Goal: Task Accomplishment & Management: Use online tool/utility

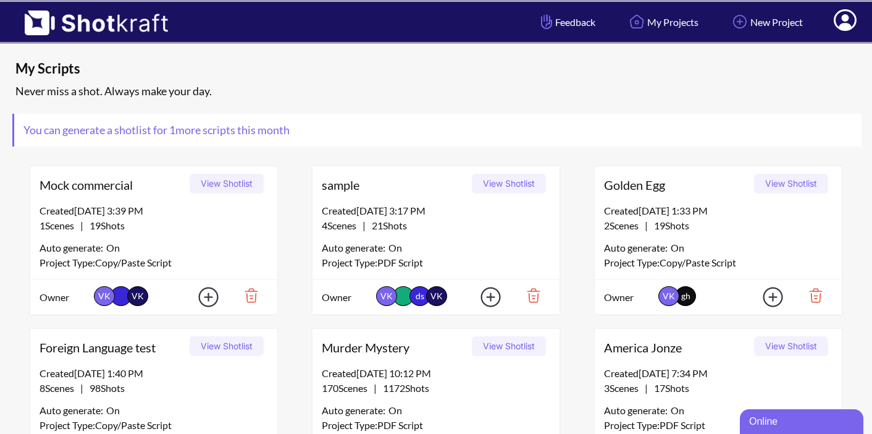
click at [845, 22] on icon at bounding box center [845, 20] width 23 height 22
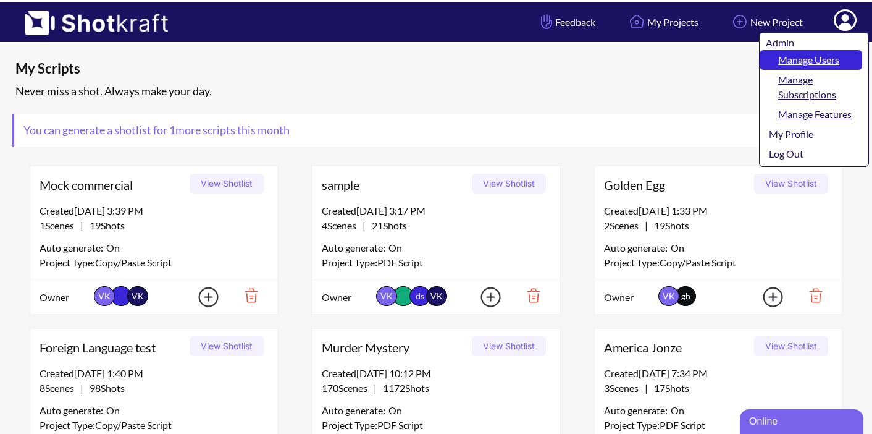
click at [813, 56] on link "Manage Users" at bounding box center [811, 60] width 103 height 20
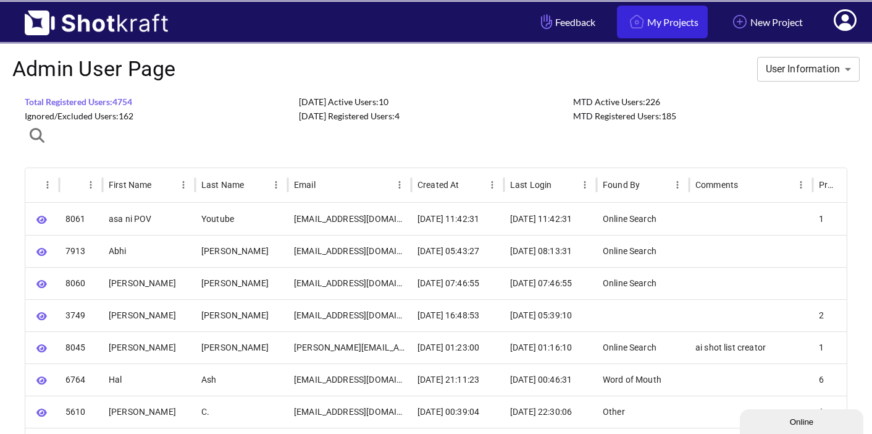
click at [646, 19] on link "My Projects" at bounding box center [662, 22] width 91 height 33
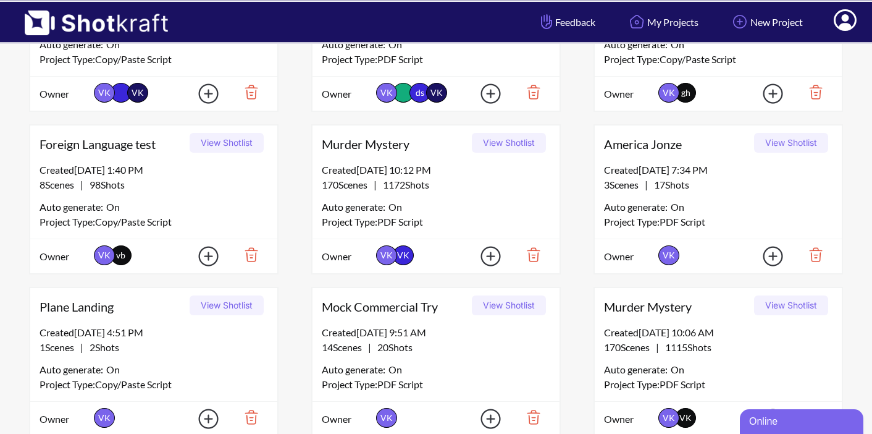
scroll to position [202, 0]
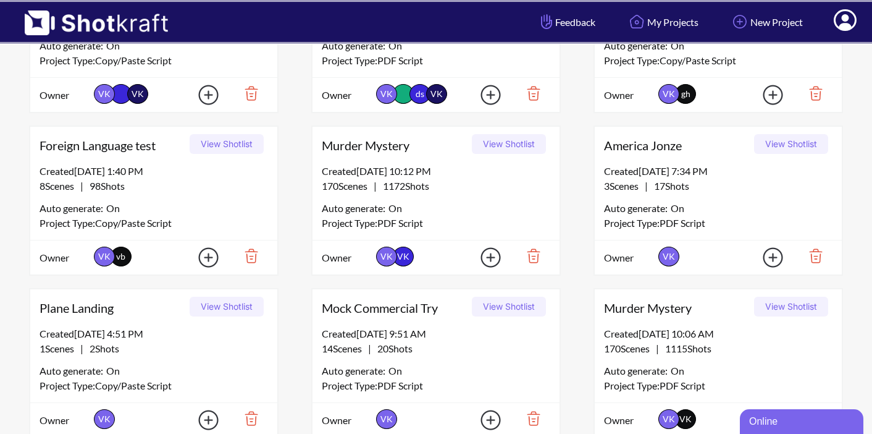
click at [496, 146] on button "View Shotlist" at bounding box center [509, 144] width 74 height 20
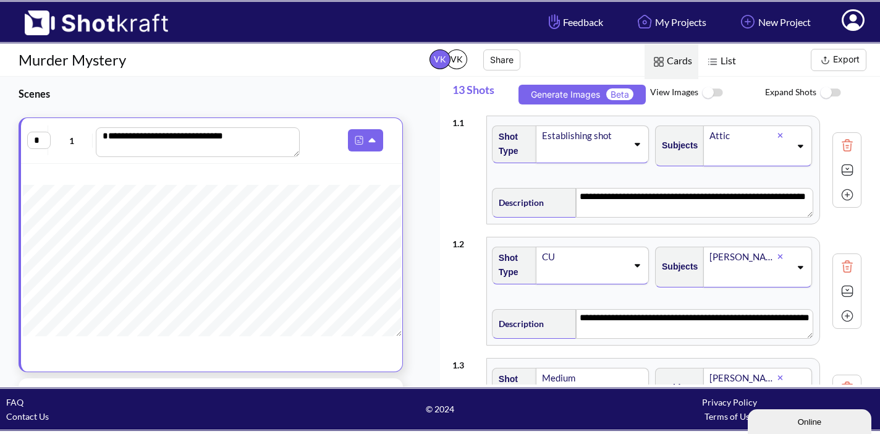
click at [842, 61] on button "Export" at bounding box center [839, 60] width 56 height 22
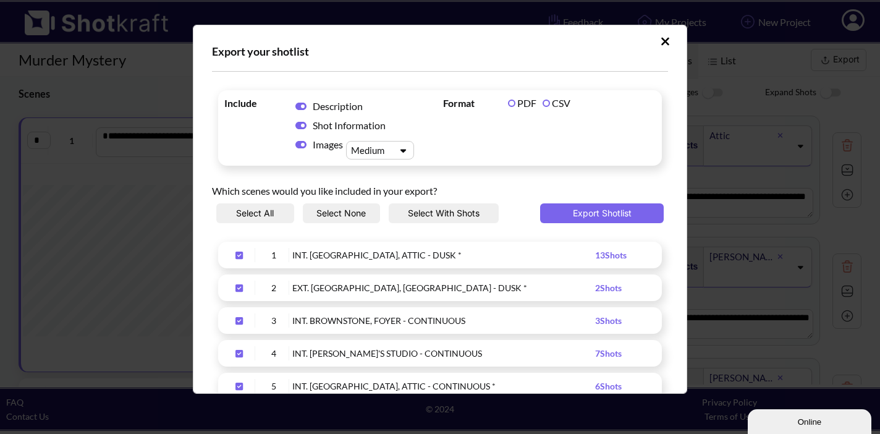
click at [545, 102] on label "CSV" at bounding box center [557, 103] width 28 height 12
click at [549, 213] on button "Export Shotlist" at bounding box center [602, 213] width 124 height 20
click at [661, 40] on icon "Upload Script" at bounding box center [665, 41] width 8 height 8
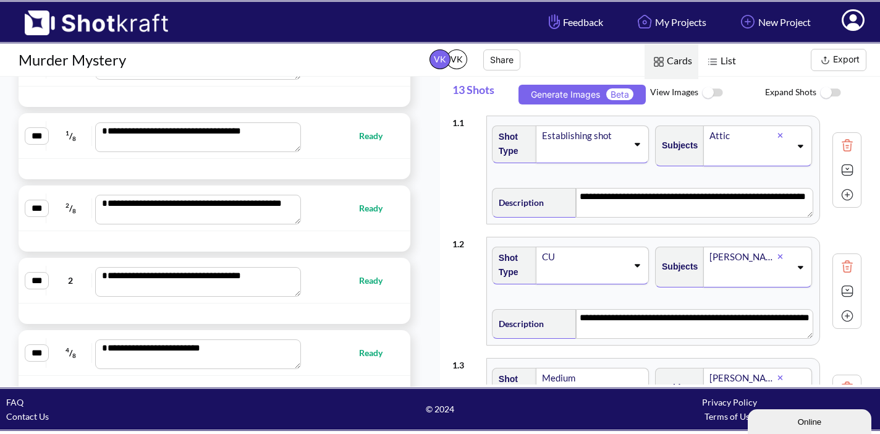
scroll to position [12209, 0]
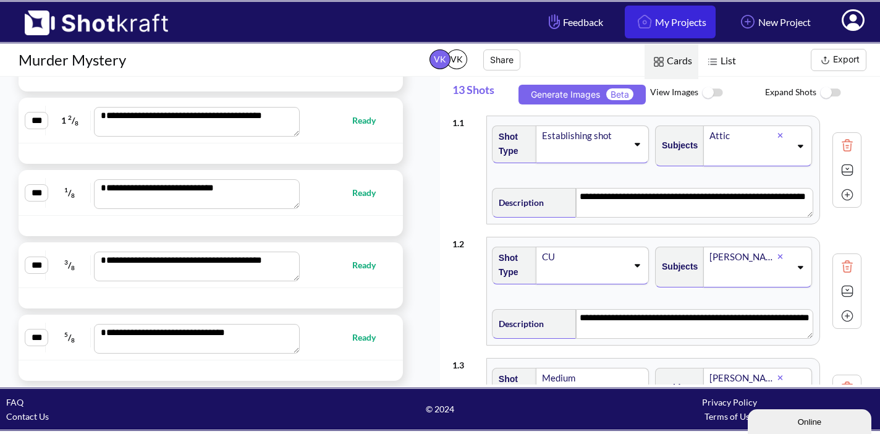
click at [658, 21] on link "My Projects" at bounding box center [670, 22] width 91 height 33
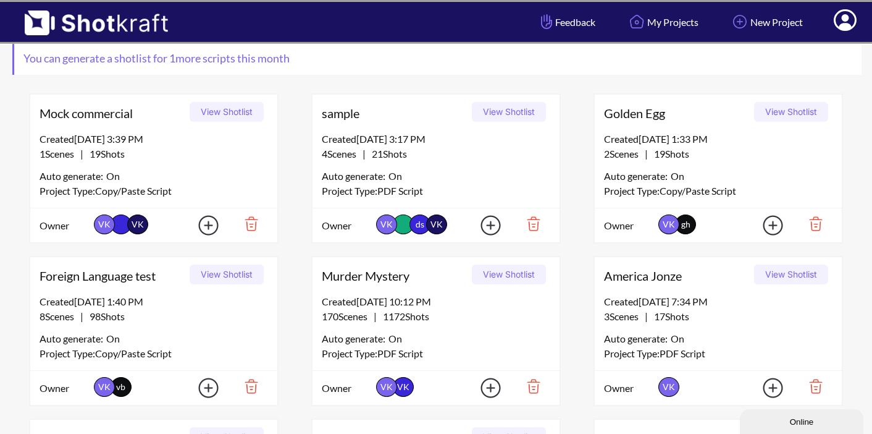
scroll to position [77, 0]
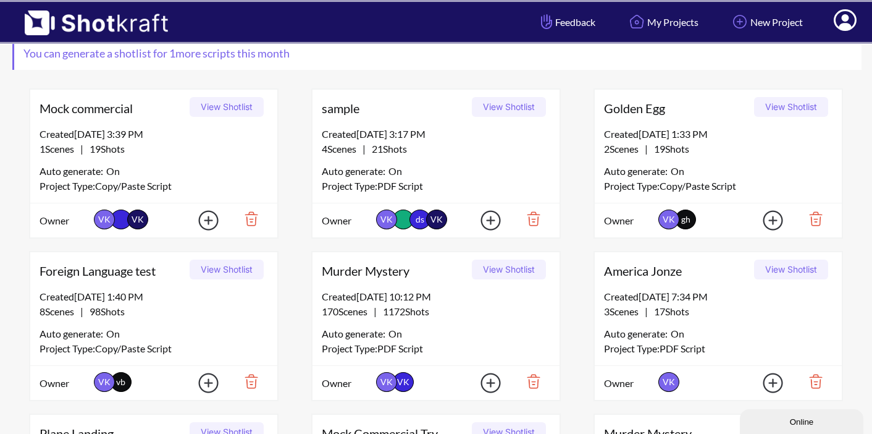
drag, startPoint x: 325, startPoint y: 312, endPoint x: 447, endPoint y: 315, distance: 122.4
click at [448, 315] on div "170 Scenes | 1172 Shots" at bounding box center [436, 311] width 229 height 15
click at [447, 315] on div "170 Scenes | 1172 Shots" at bounding box center [436, 311] width 229 height 15
drag, startPoint x: 441, startPoint y: 312, endPoint x: 318, endPoint y: 313, distance: 123.0
click at [318, 313] on div "Created 11/26/24 at 10:12 PM 170 Scenes | 1172 Shots Auto generate: On Project …" at bounding box center [436, 327] width 247 height 76
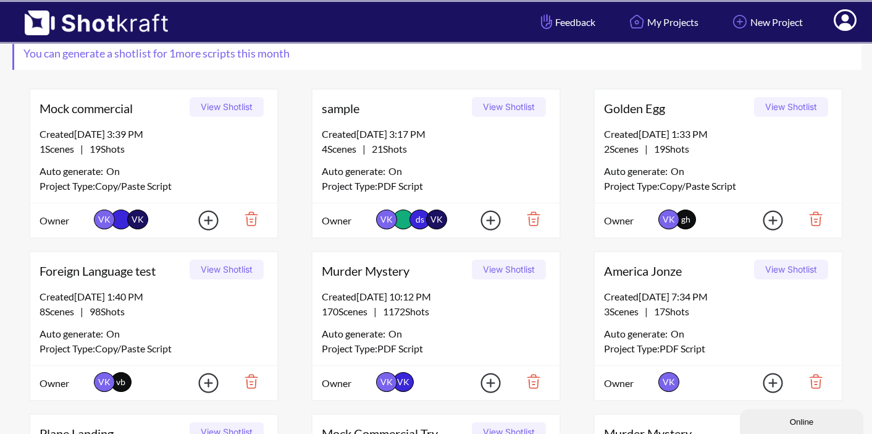
copy span "170 Scenes | 1172 Shots"
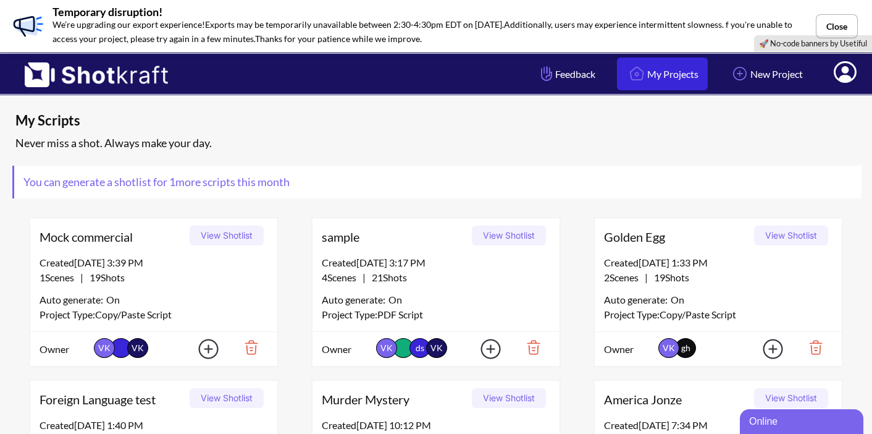
click at [651, 80] on link "My Projects" at bounding box center [662, 73] width 91 height 33
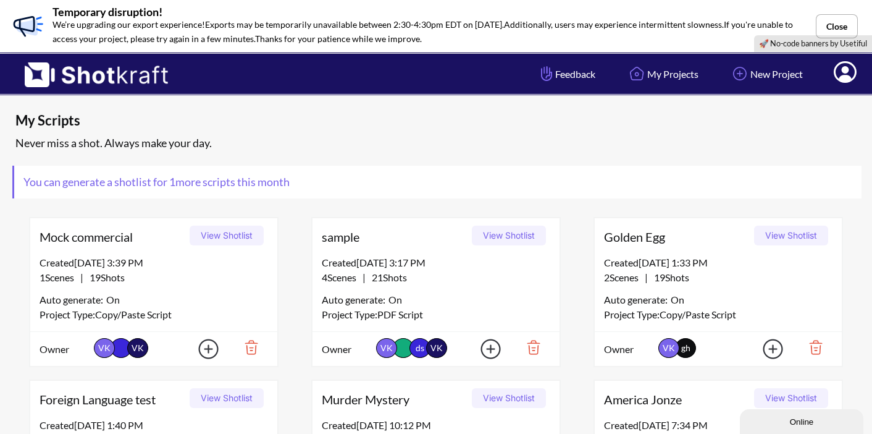
click at [499, 235] on button "View Shotlist" at bounding box center [509, 236] width 74 height 20
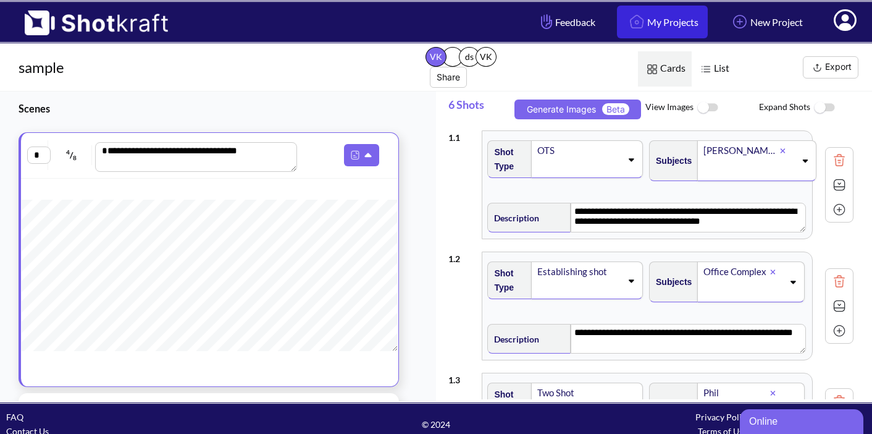
click at [641, 28] on link "My Projects" at bounding box center [662, 22] width 91 height 33
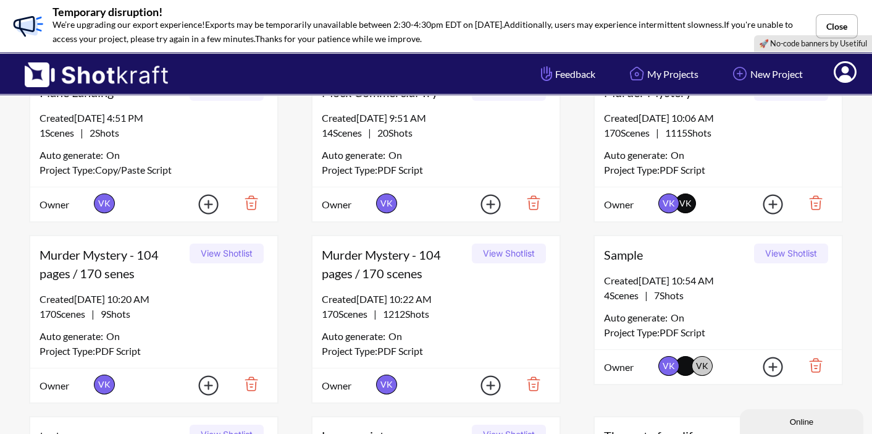
scroll to position [473, 0]
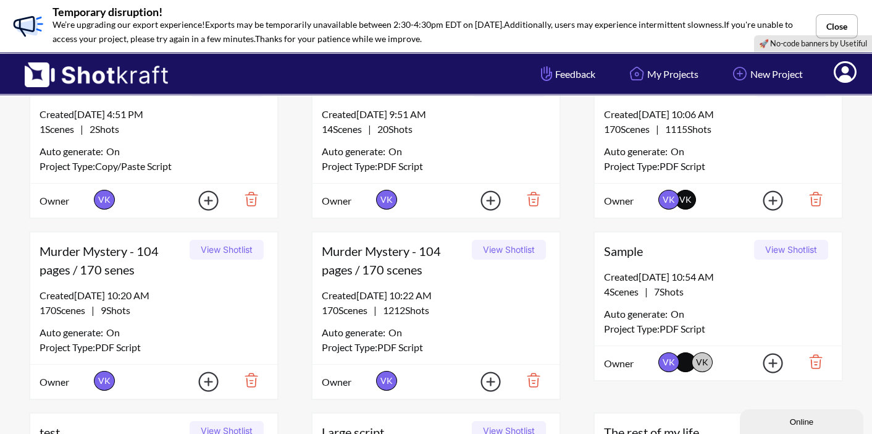
click at [780, 237] on div "Sample View Shotlist" at bounding box center [718, 250] width 247 height 37
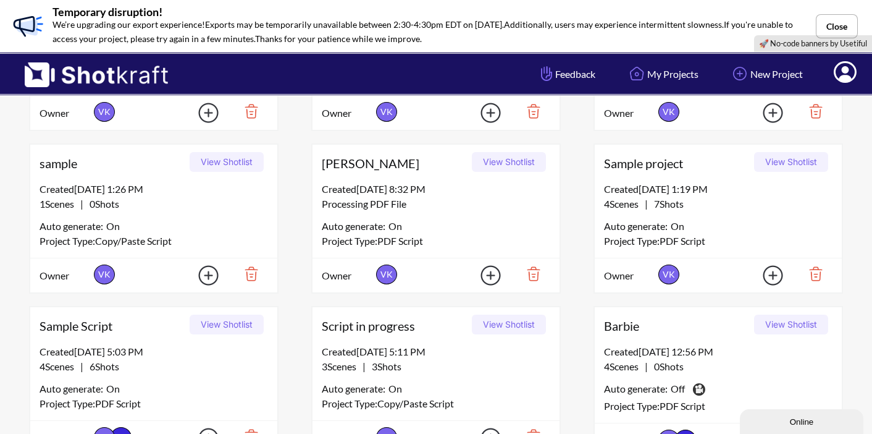
scroll to position [906, 0]
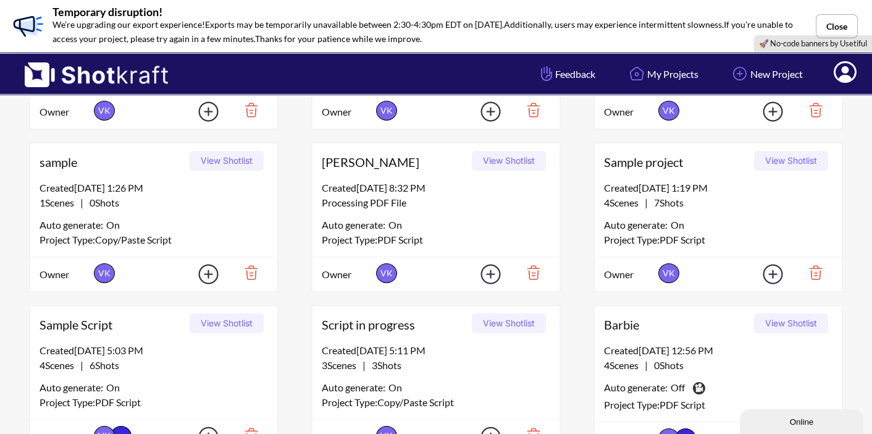
click at [227, 159] on button "View Shotlist" at bounding box center [227, 161] width 74 height 20
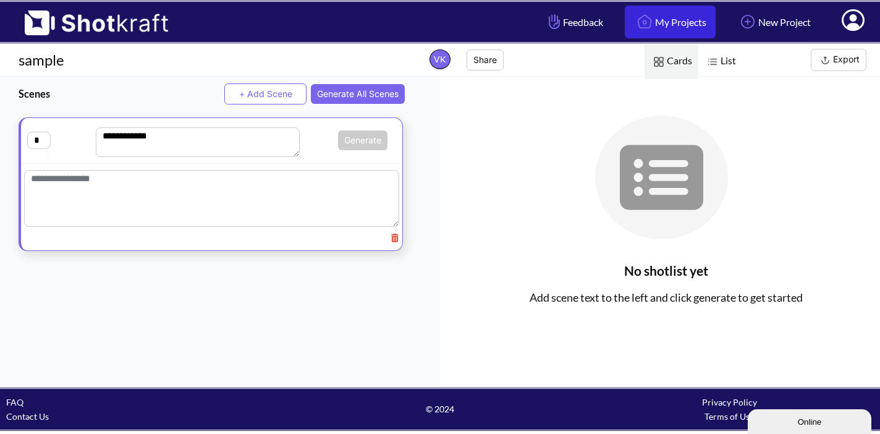
click at [656, 18] on link "My Projects" at bounding box center [670, 22] width 91 height 33
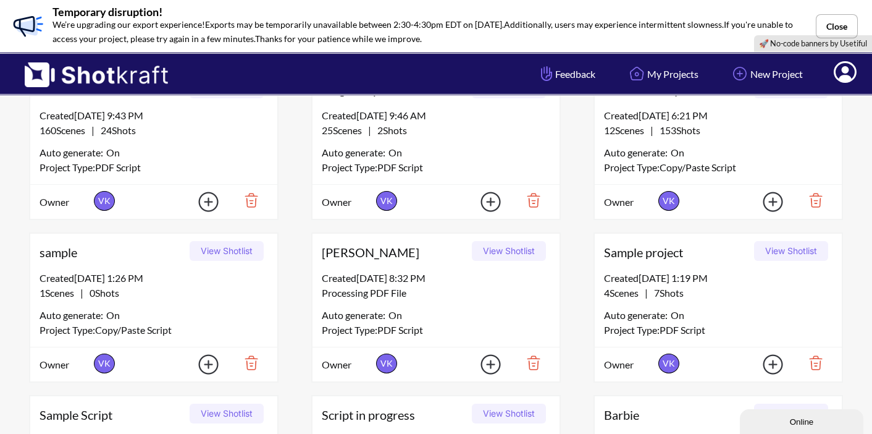
scroll to position [825, 0]
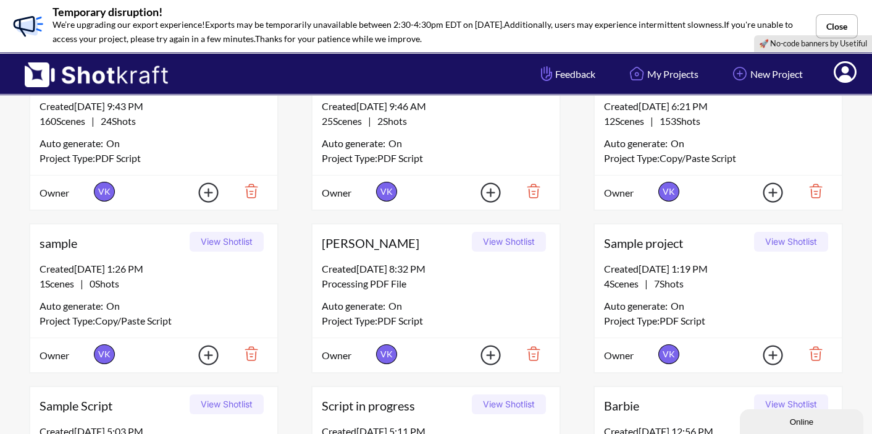
click at [777, 243] on button "View Shotlist" at bounding box center [791, 242] width 74 height 20
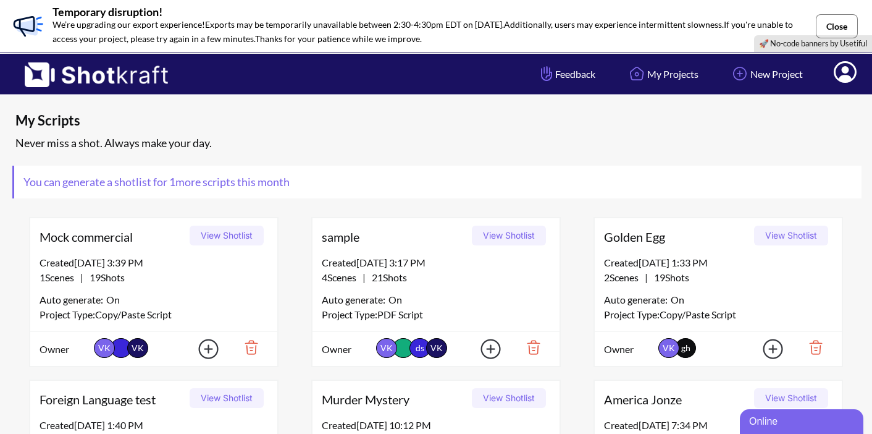
click at [835, 27] on button "Close" at bounding box center [837, 26] width 42 height 24
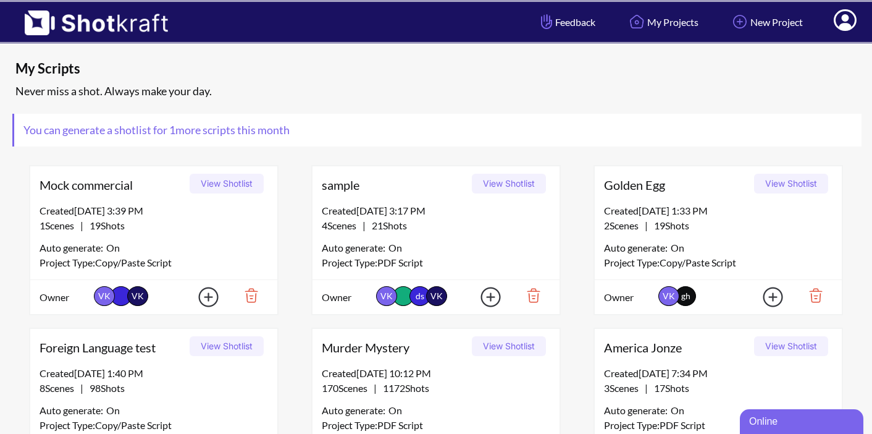
click at [517, 183] on button "View Shotlist" at bounding box center [509, 184] width 74 height 20
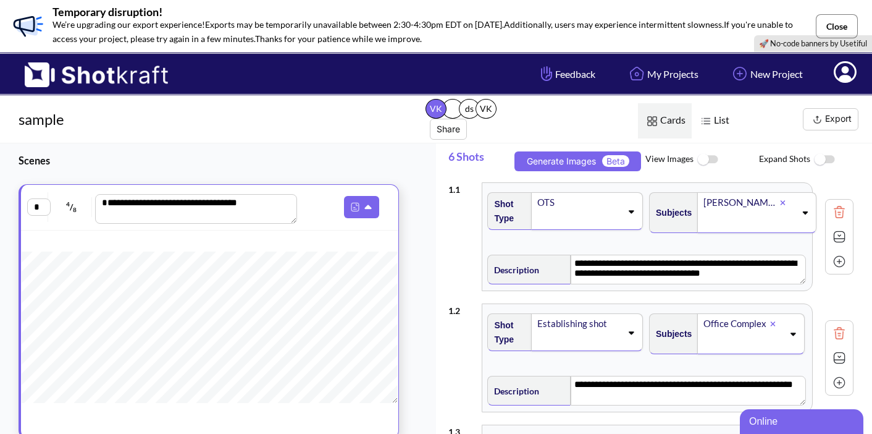
click at [828, 27] on button "Close" at bounding box center [837, 26] width 42 height 24
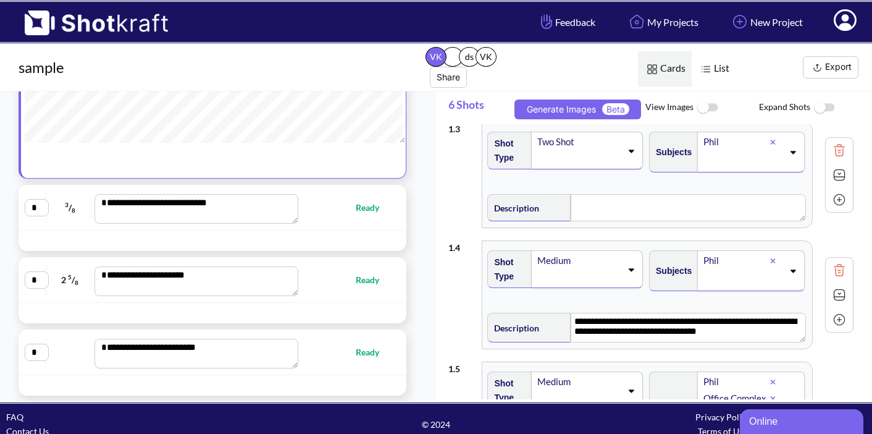
scroll to position [12, 0]
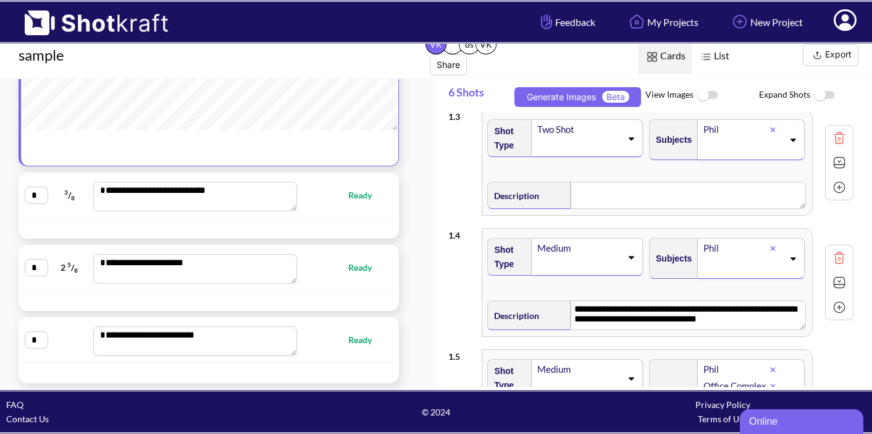
click at [843, 21] on icon at bounding box center [845, 20] width 23 height 22
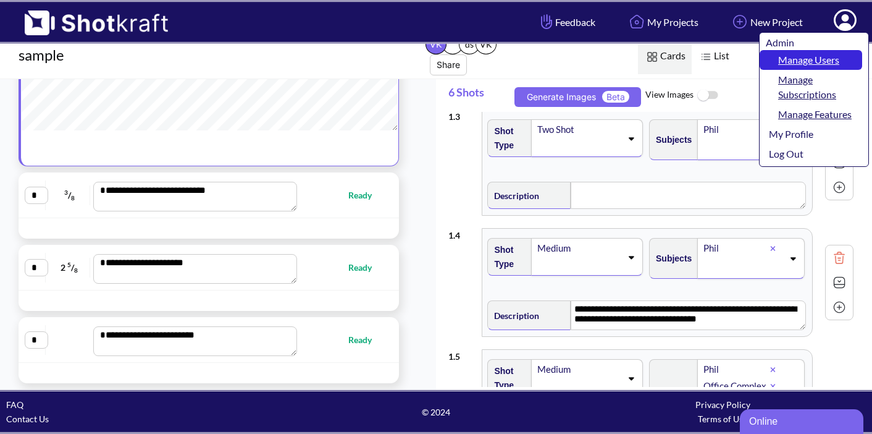
click at [813, 64] on link "Manage Users" at bounding box center [811, 60] width 103 height 20
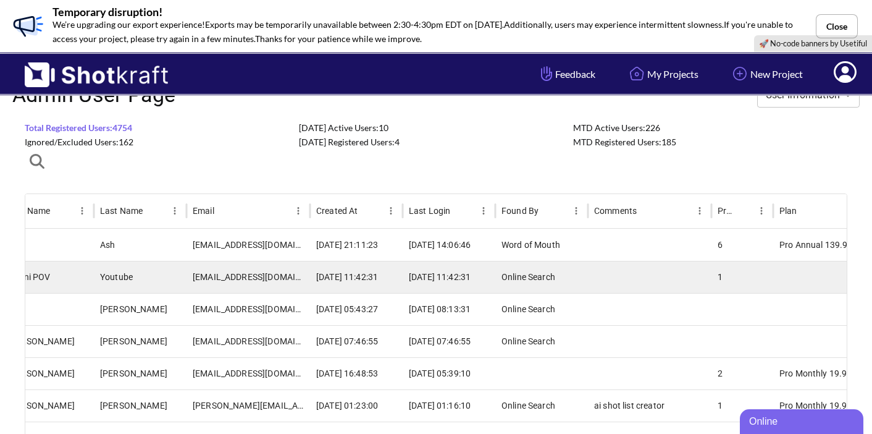
scroll to position [0, 88]
